Goal: Check status: Check status

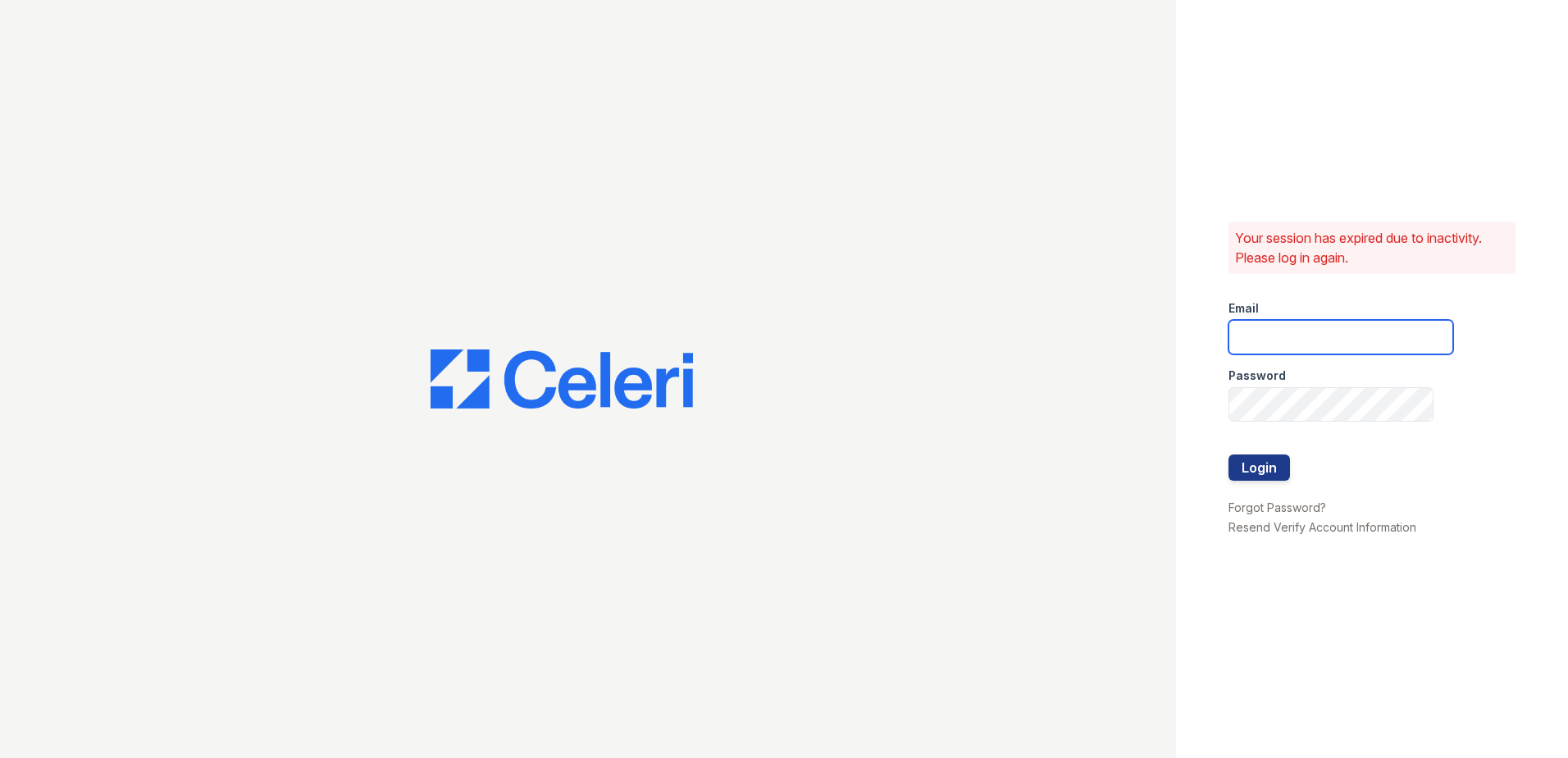
click at [1285, 342] on input "email" at bounding box center [1341, 337] width 225 height 35
type input "[EMAIL_ADDRESS][DOMAIN_NAME]"
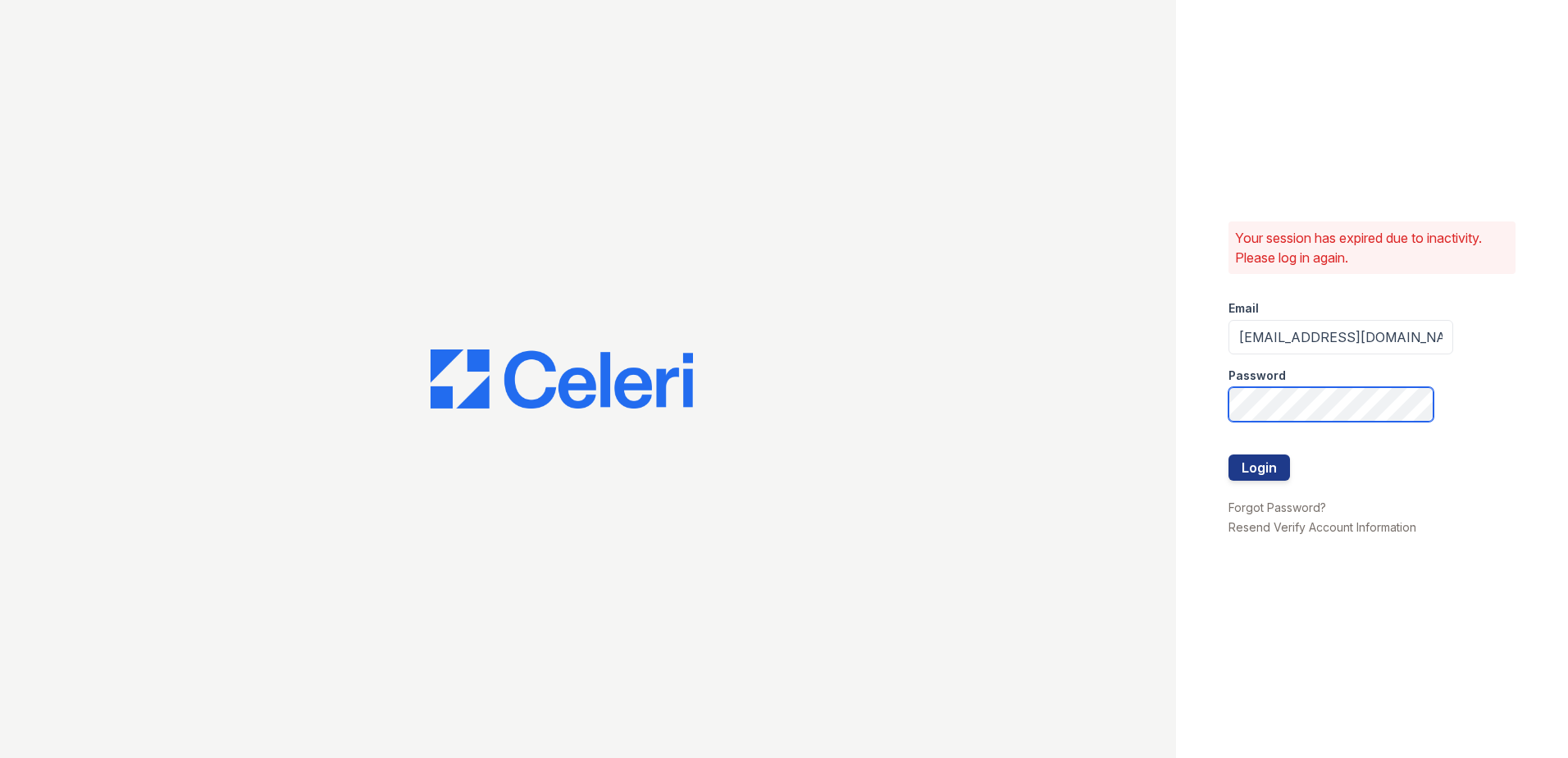
click at [1228, 455] on button "Login" at bounding box center [1259, 468] width 61 height 26
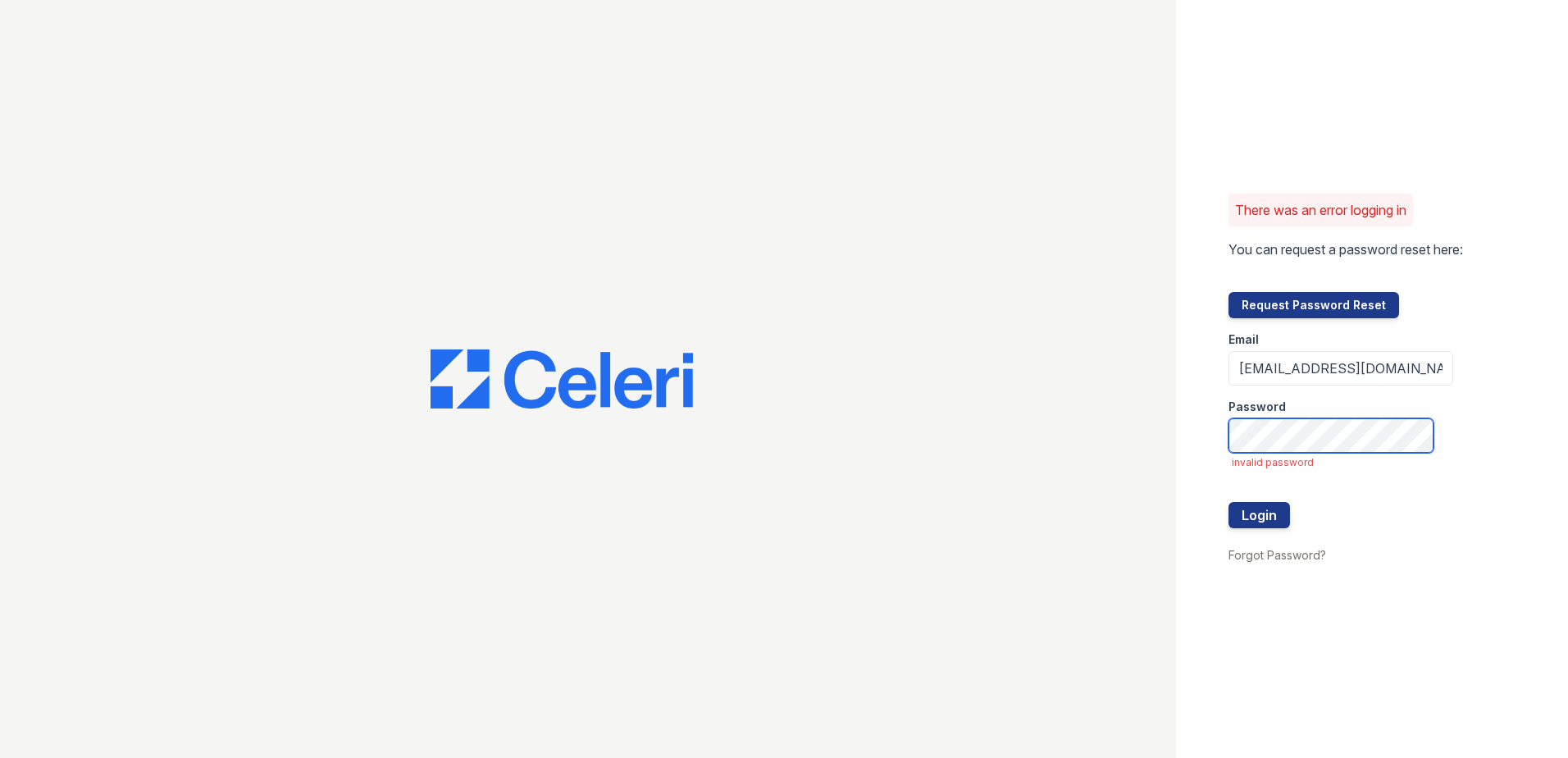
click at [1228, 502] on button "Login" at bounding box center [1259, 515] width 61 height 26
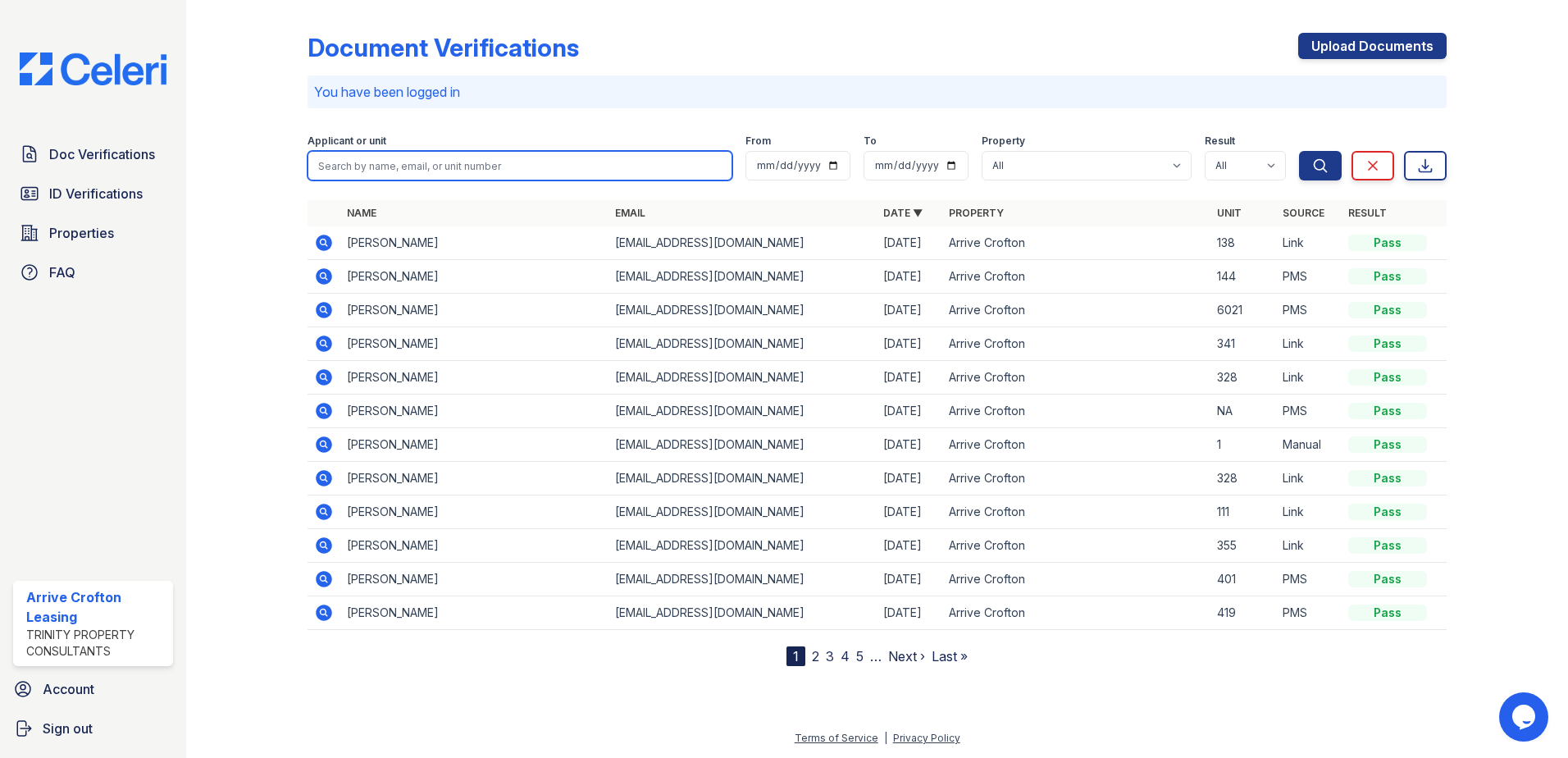
click at [390, 167] on input "search" at bounding box center [520, 166] width 425 height 29
type input "downs"
click at [1298, 151] on button "Search" at bounding box center [1319, 166] width 42 height 29
